Goal: Complete application form

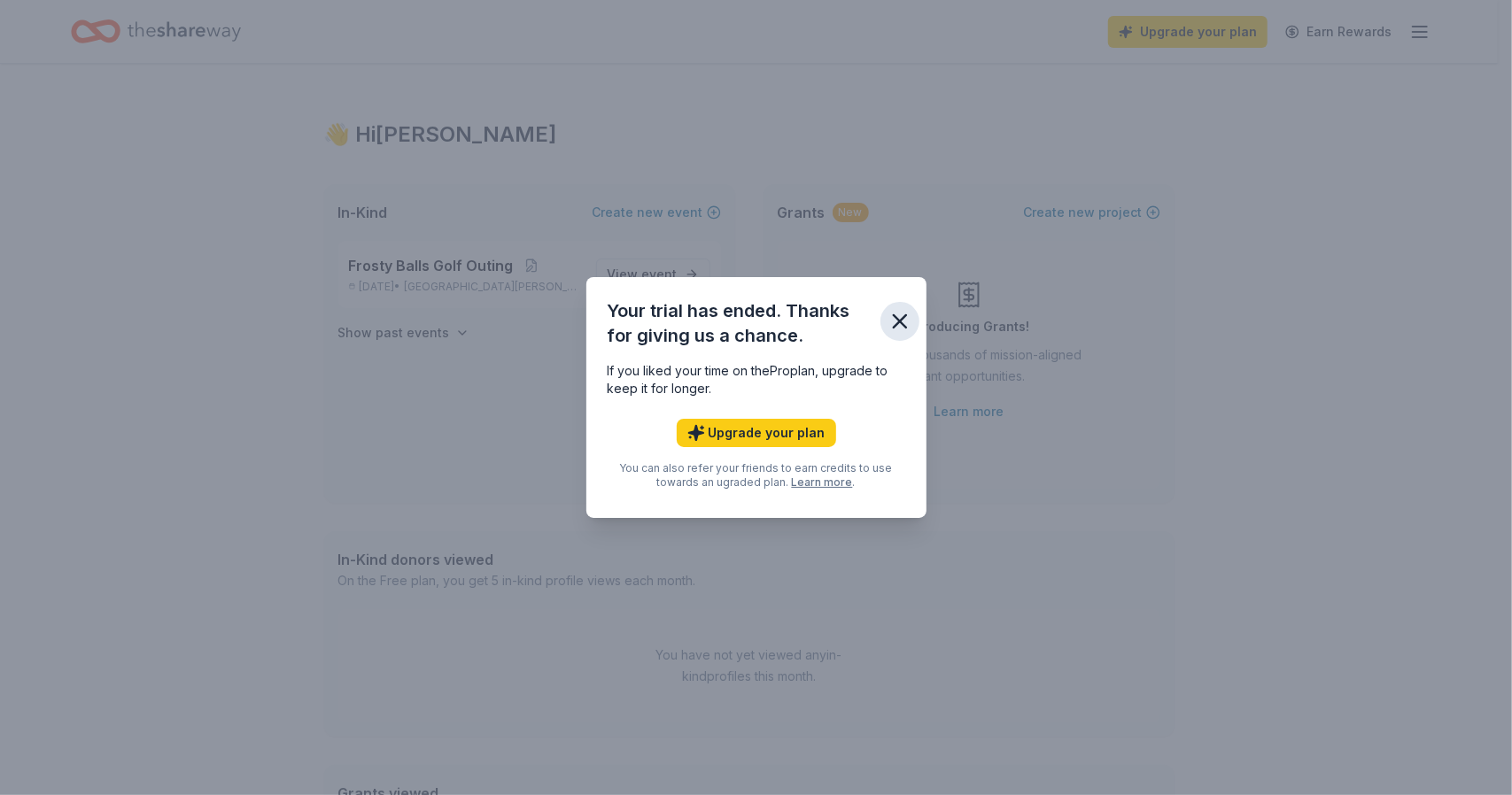
click at [894, 323] on icon "button" at bounding box center [899, 321] width 25 height 25
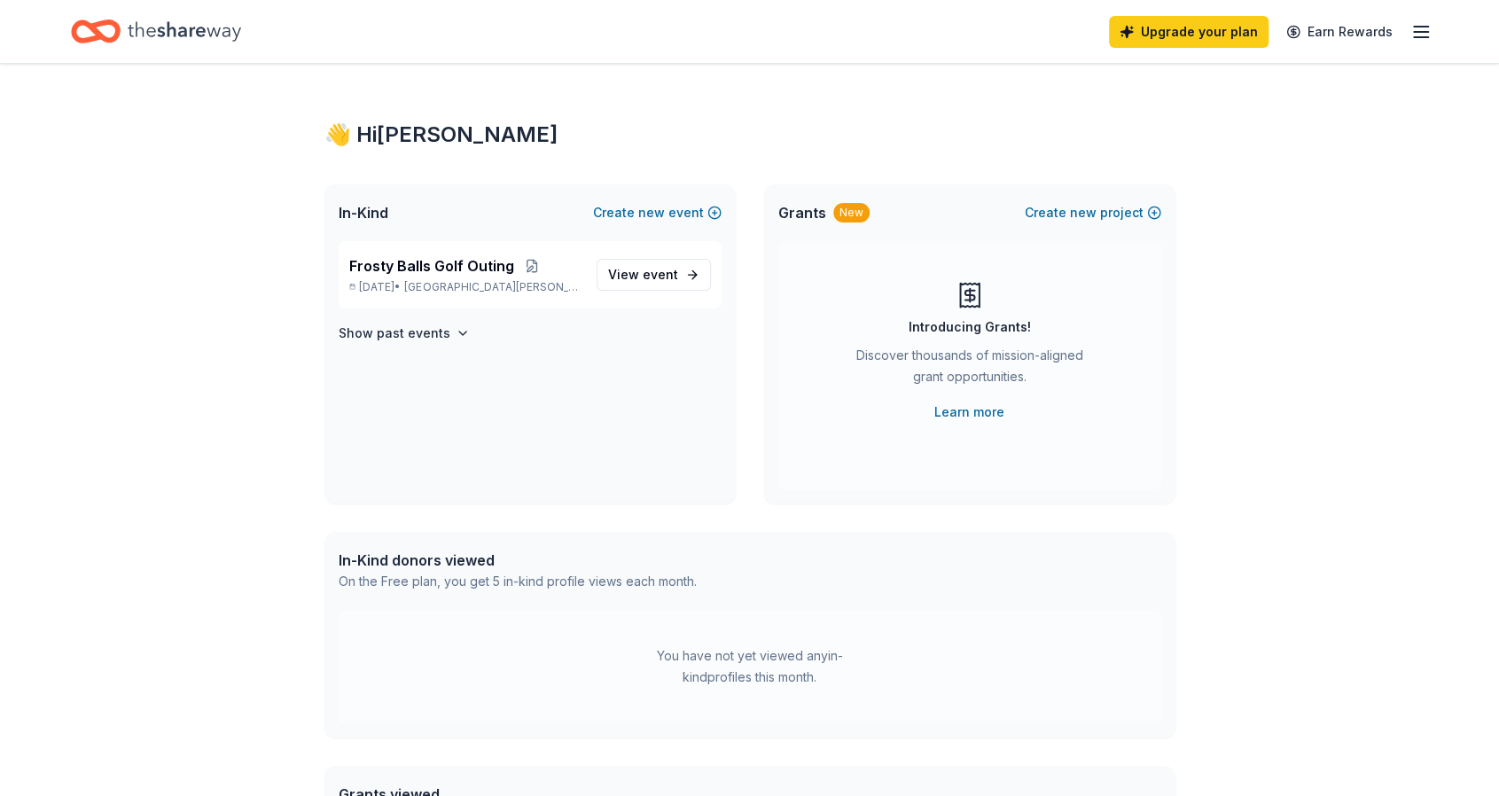
click at [196, 36] on icon "Home" at bounding box center [184, 31] width 113 height 36
click at [463, 272] on span "Frosty Balls Golf Outing" at bounding box center [431, 265] width 165 height 21
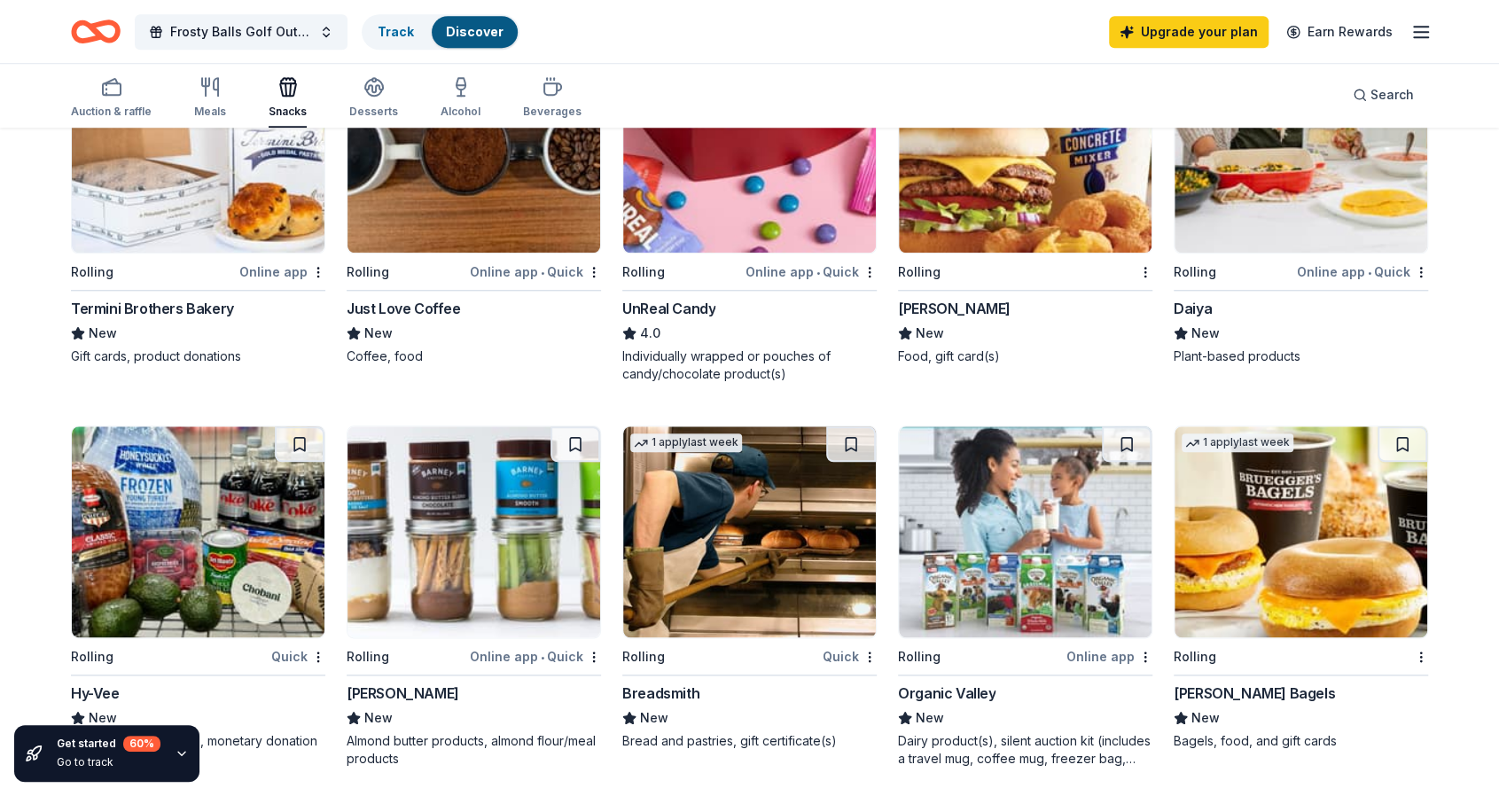
scroll to position [1064, 0]
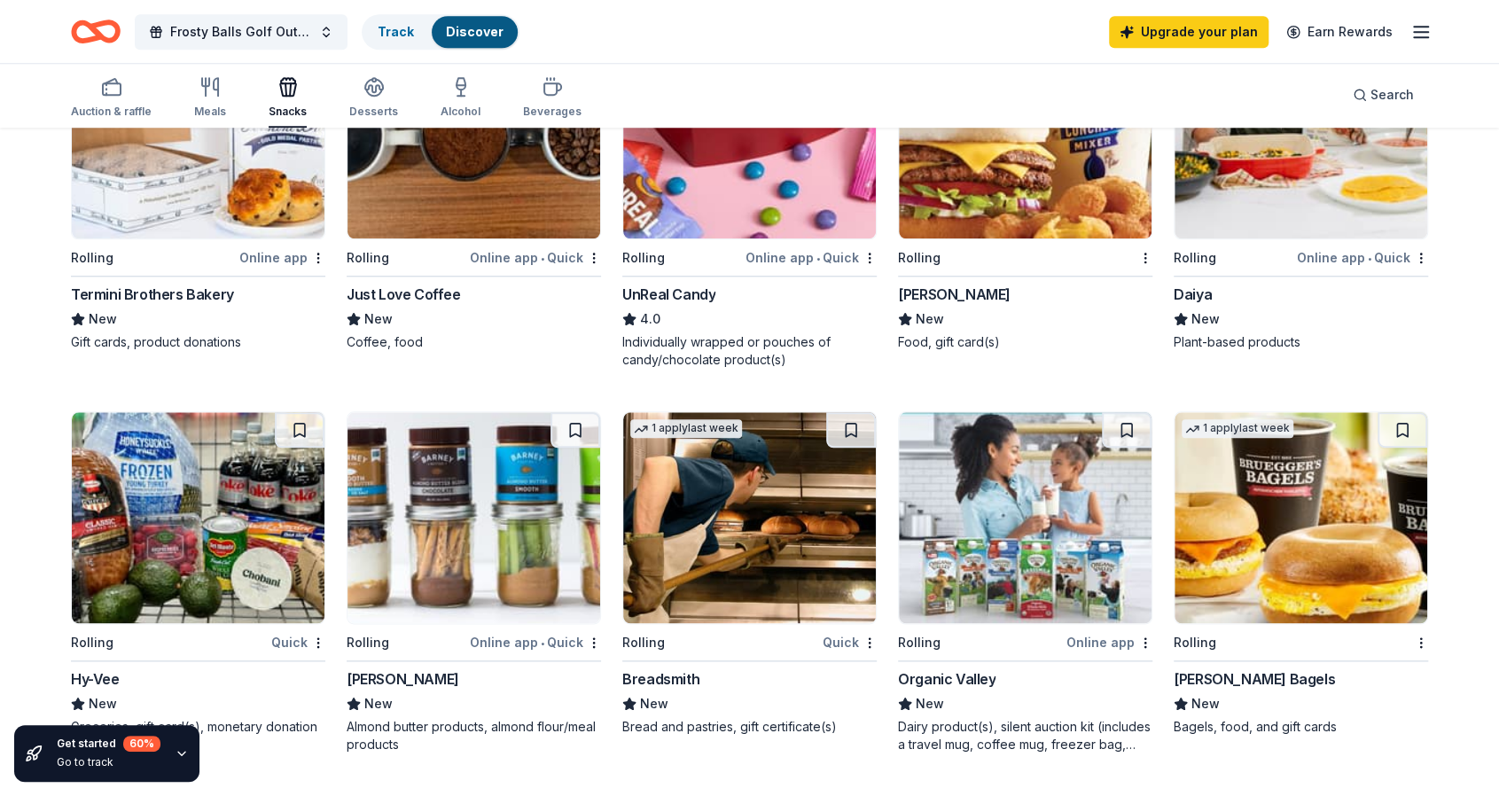
click at [1048, 536] on img at bounding box center [1025, 517] width 253 height 211
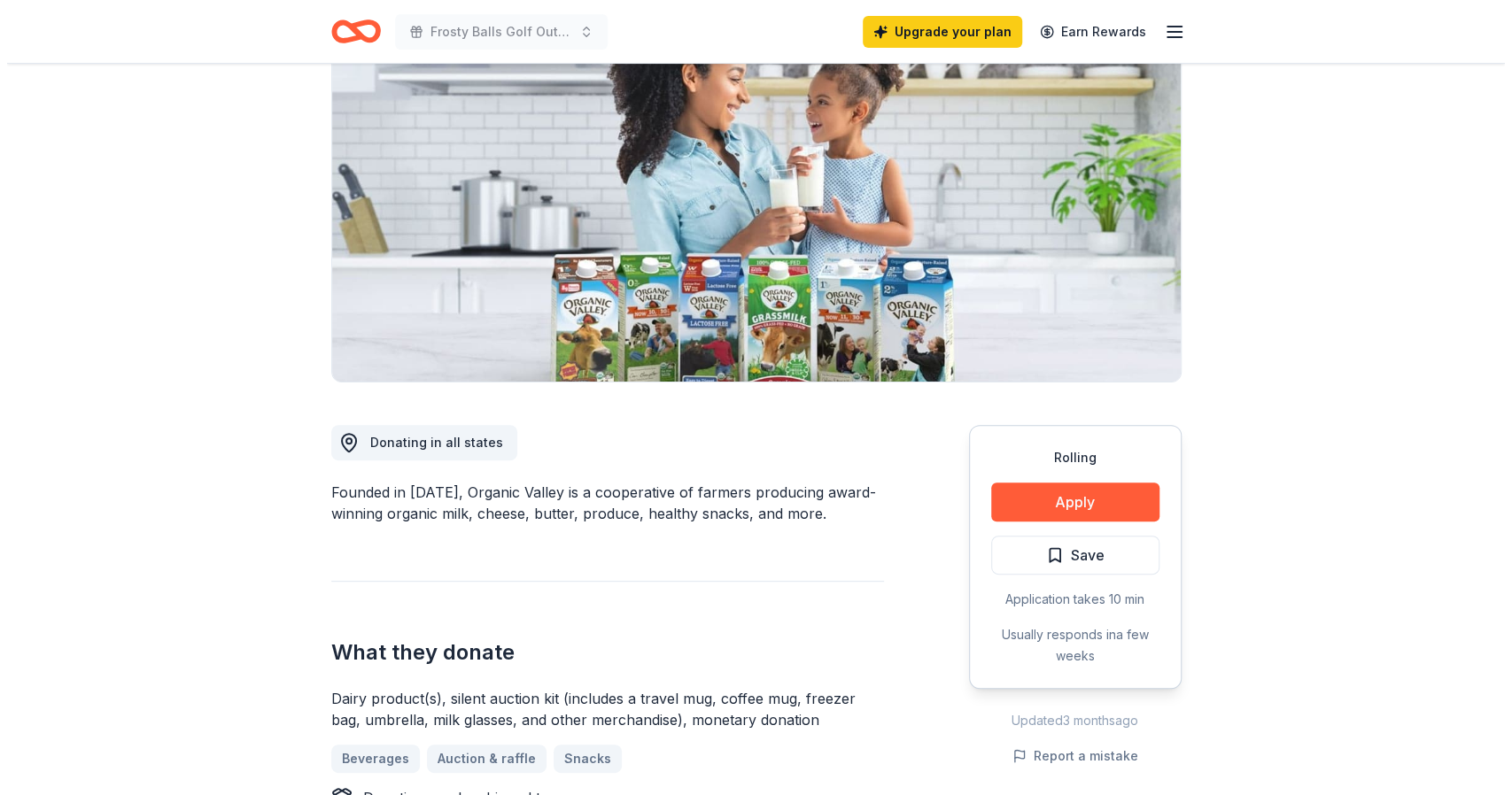
scroll to position [177, 0]
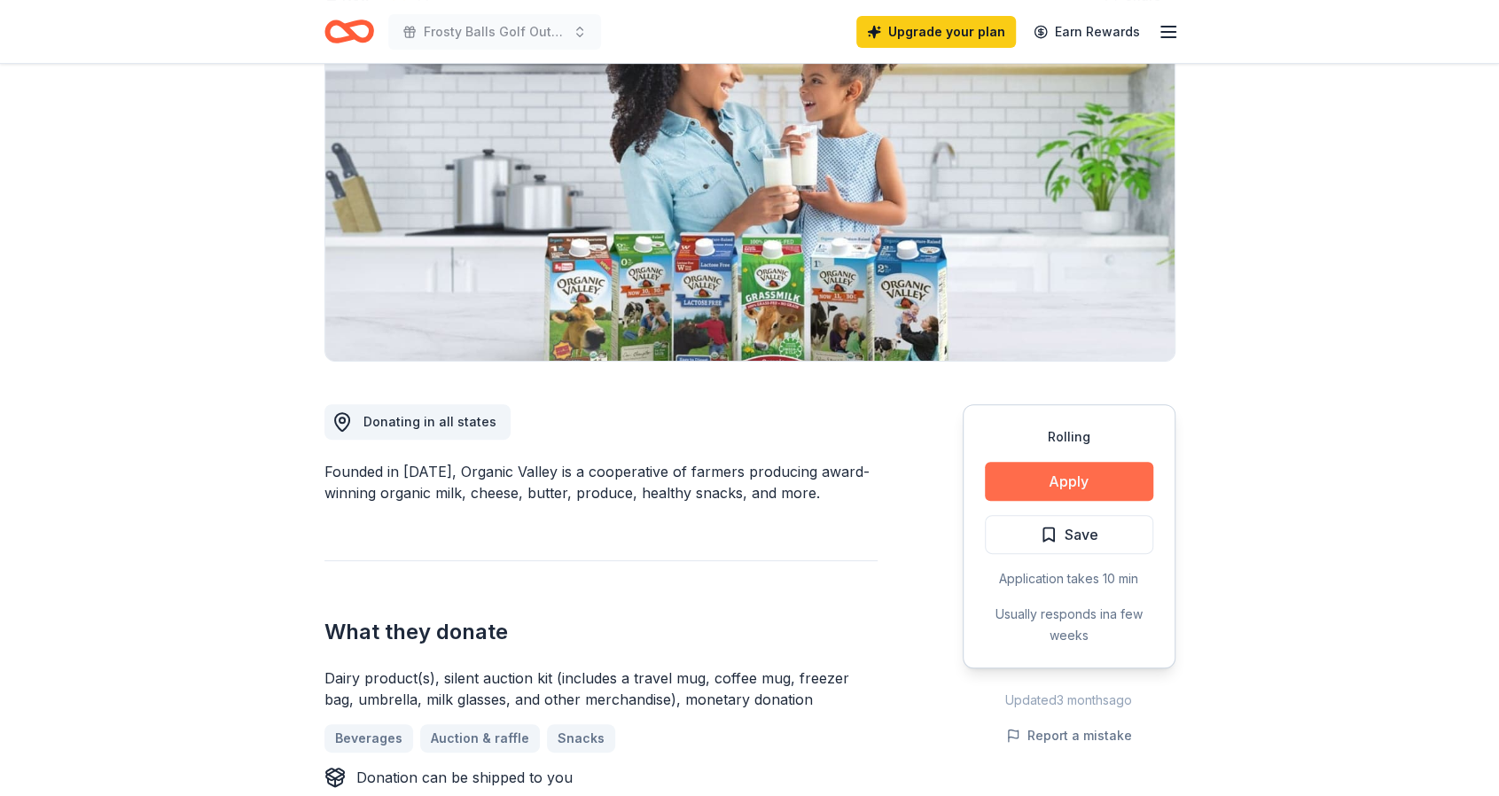
click at [1041, 478] on button "Apply" at bounding box center [1069, 481] width 168 height 39
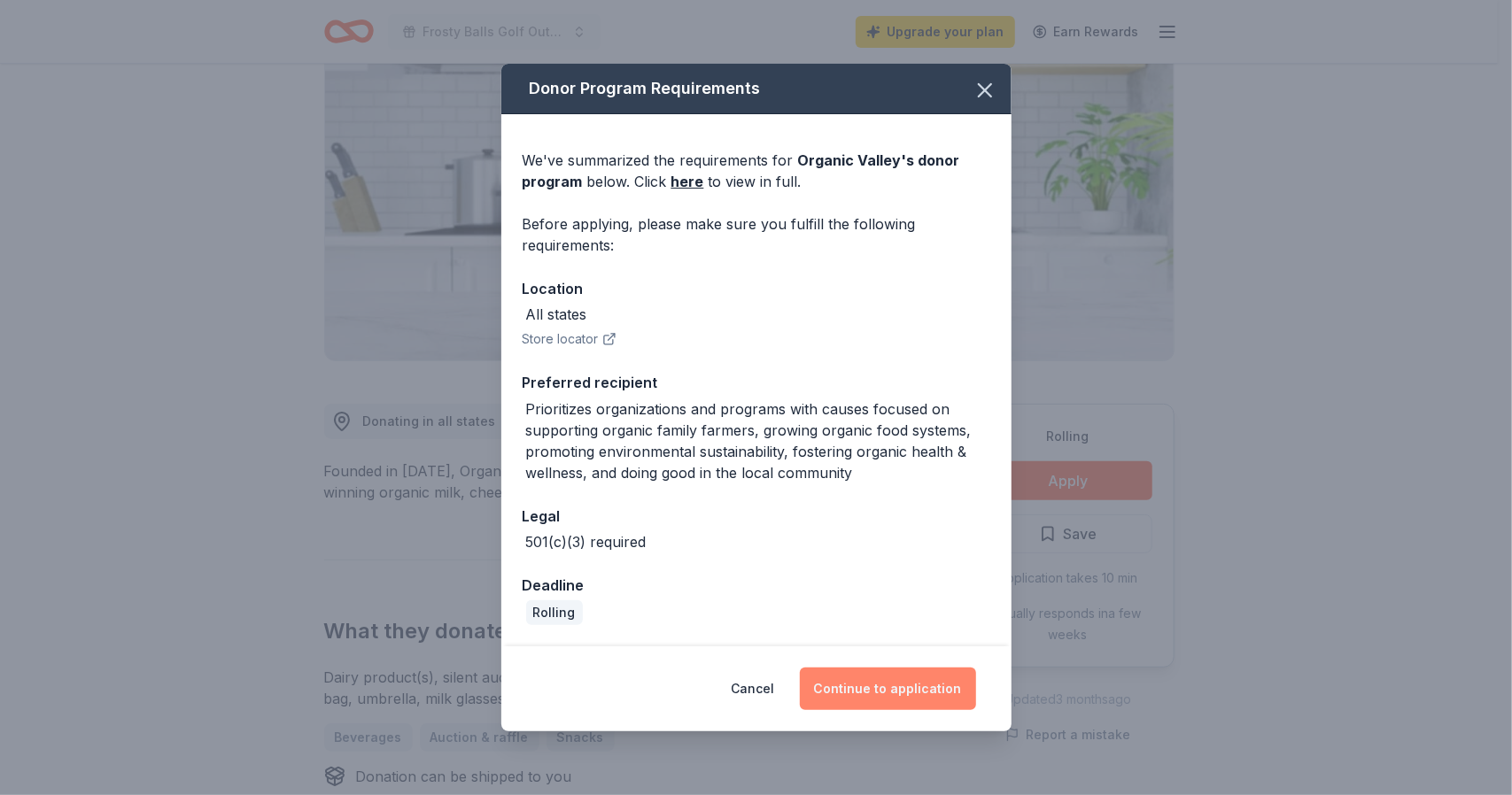
click at [841, 682] on button "Continue to application" at bounding box center [888, 688] width 176 height 43
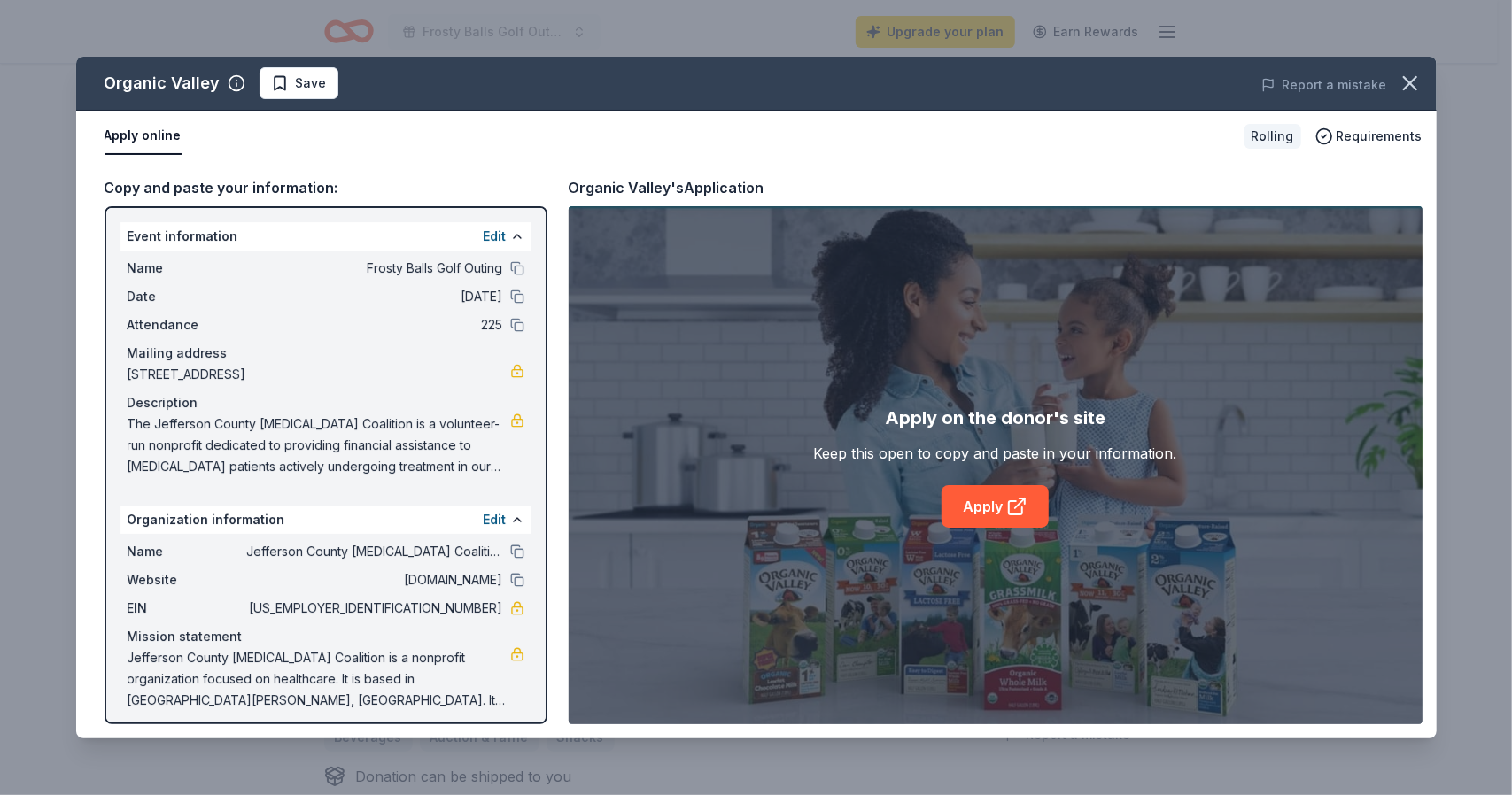
scroll to position [10, 0]
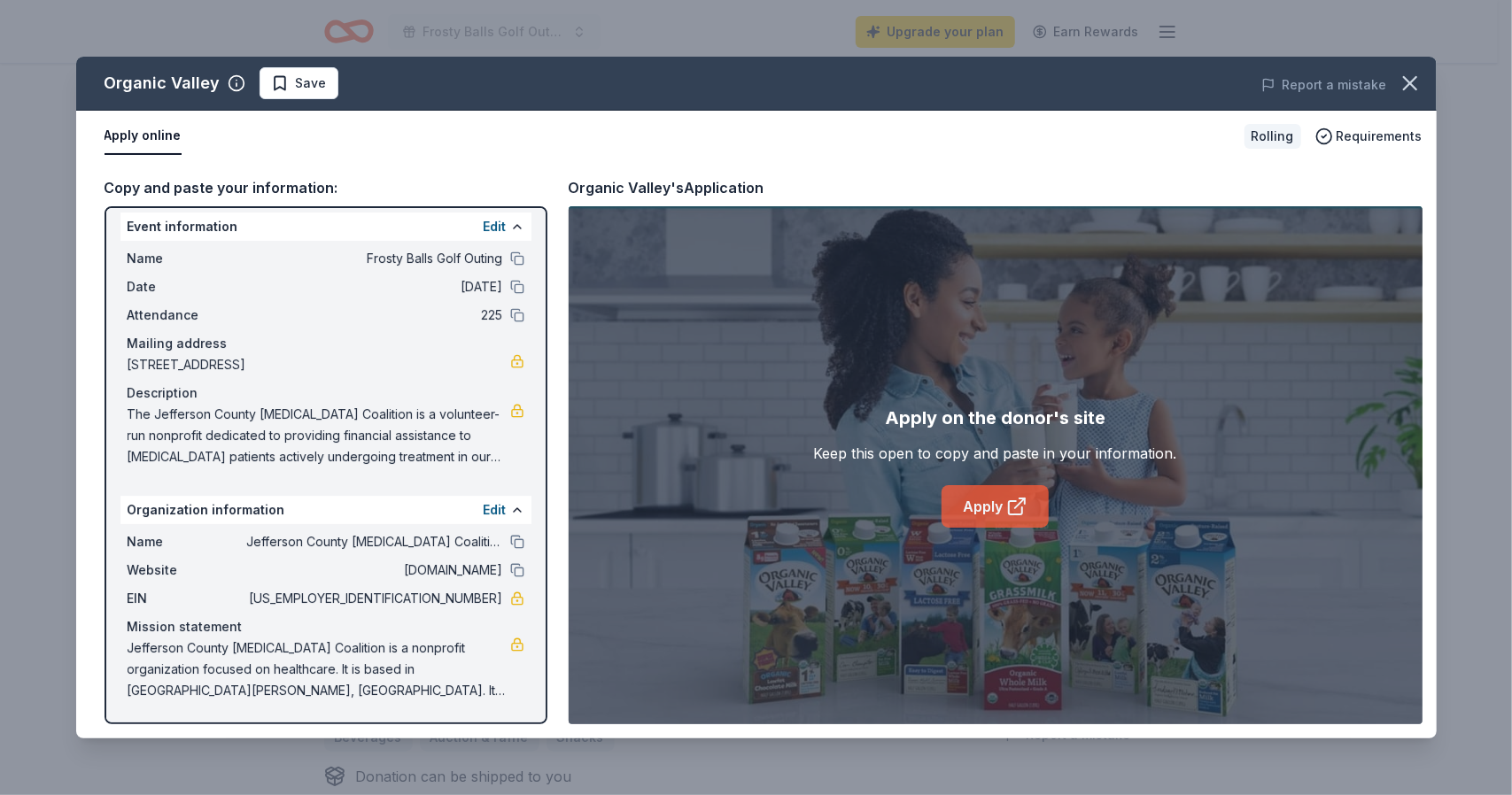
click at [994, 506] on link "Apply" at bounding box center [994, 506] width 107 height 43
click at [470, 597] on span "46-2028811" at bounding box center [374, 598] width 257 height 21
